Goal: Transaction & Acquisition: Purchase product/service

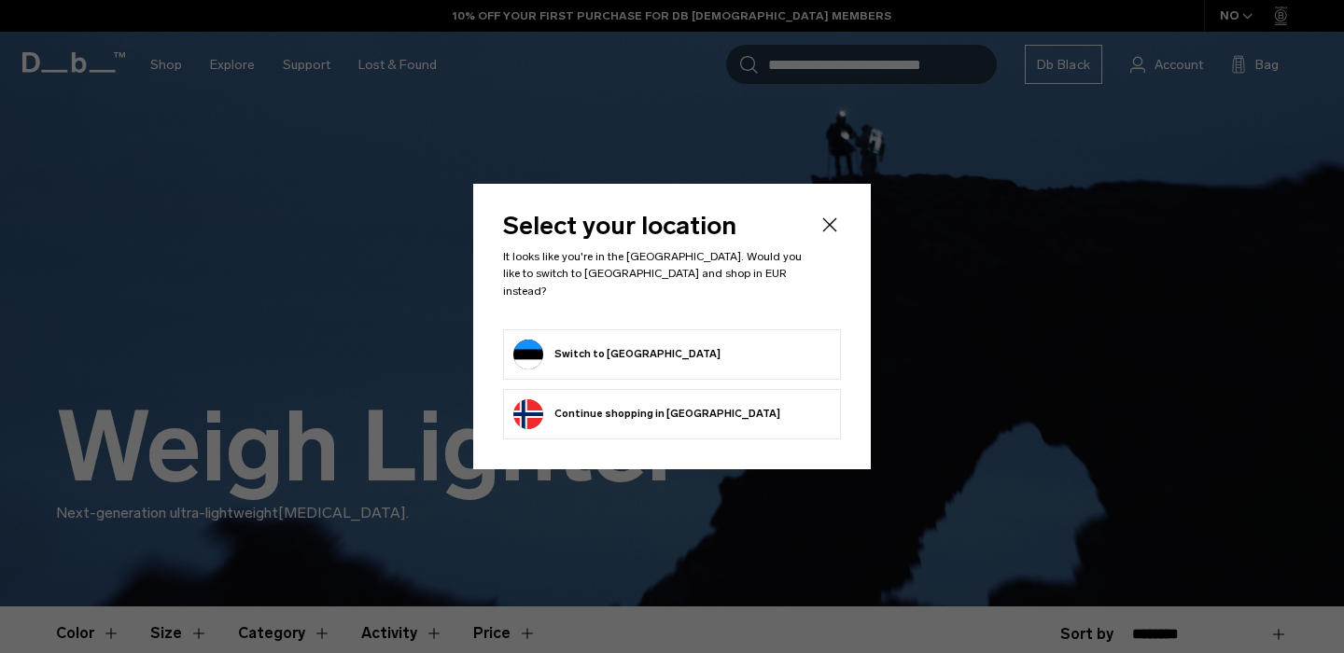
click at [621, 357] on button "Switch to Estonia" at bounding box center [616, 355] width 207 height 30
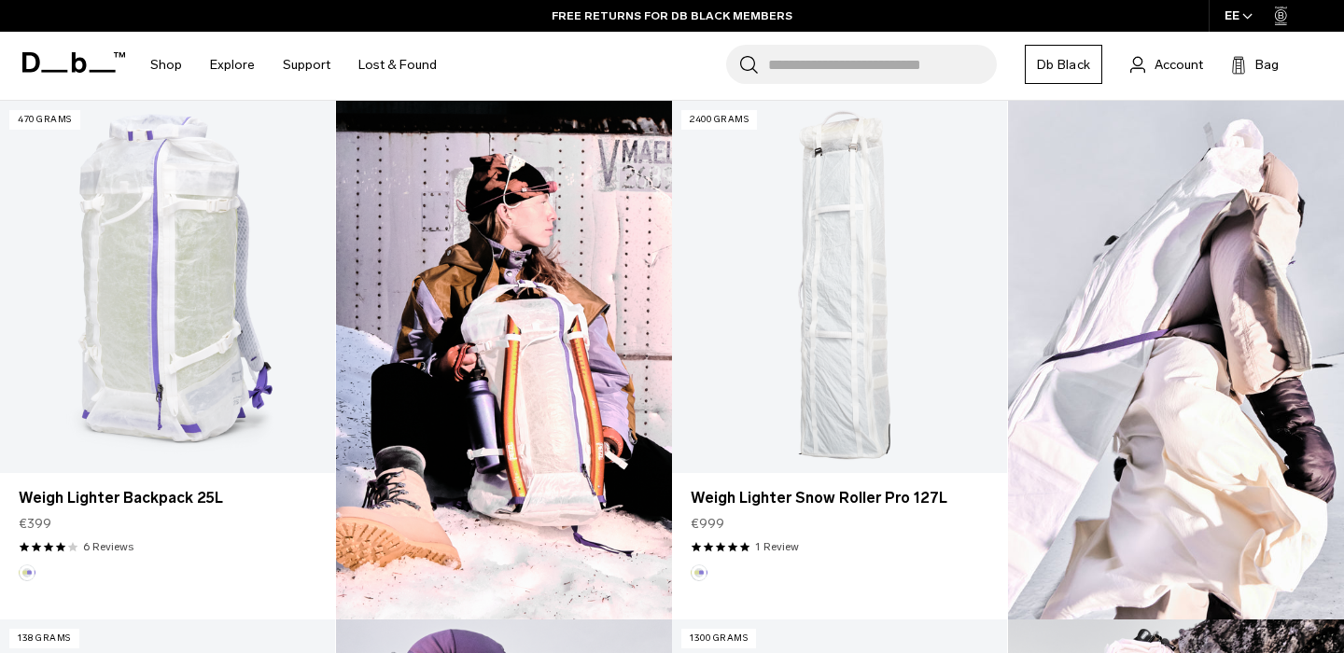
scroll to position [542, 0]
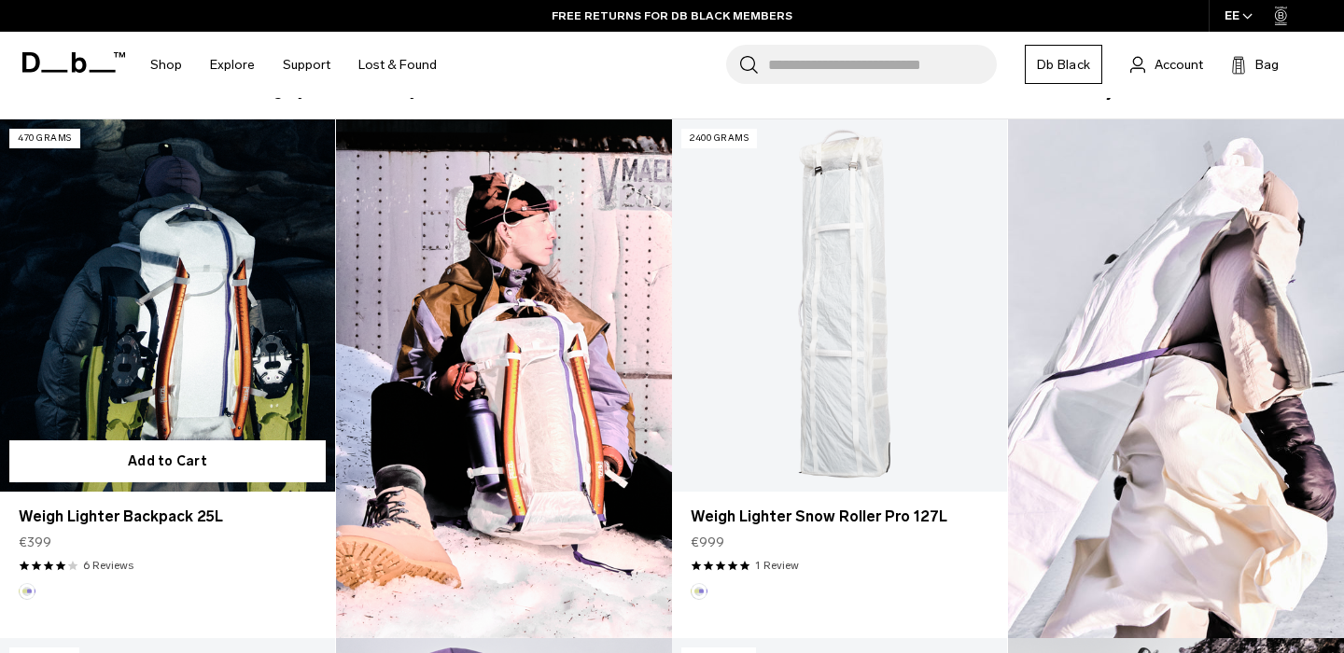
click at [277, 324] on link "Weigh Lighter Backpack 25L" at bounding box center [167, 305] width 335 height 372
